Goal: Task Accomplishment & Management: Manage account settings

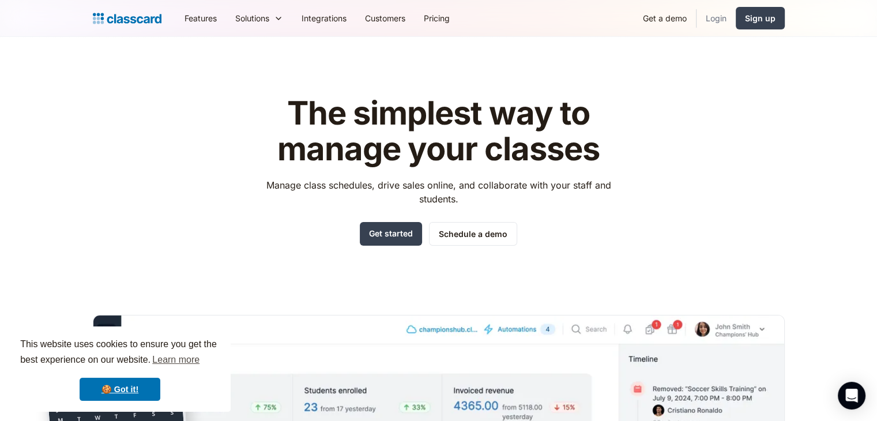
click at [720, 25] on link "Login" at bounding box center [715, 18] width 39 height 26
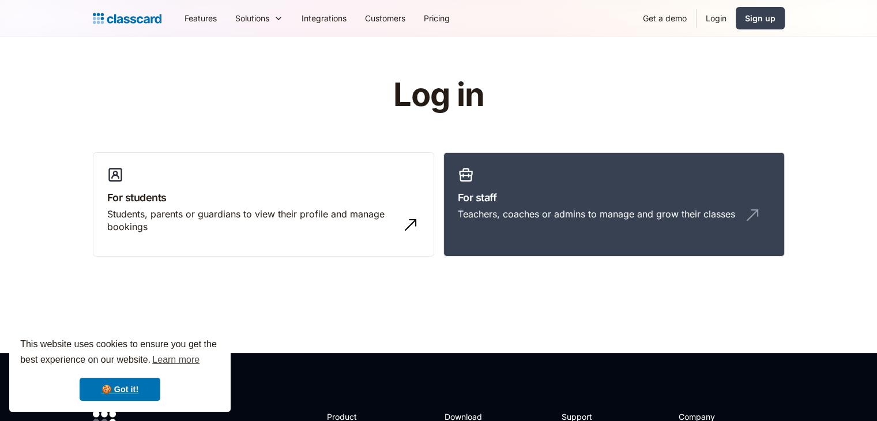
click at [530, 210] on div "Teachers, coaches or admins to manage and grow their classes" at bounding box center [596, 213] width 277 height 13
